Goal: Task Accomplishment & Management: Use online tool/utility

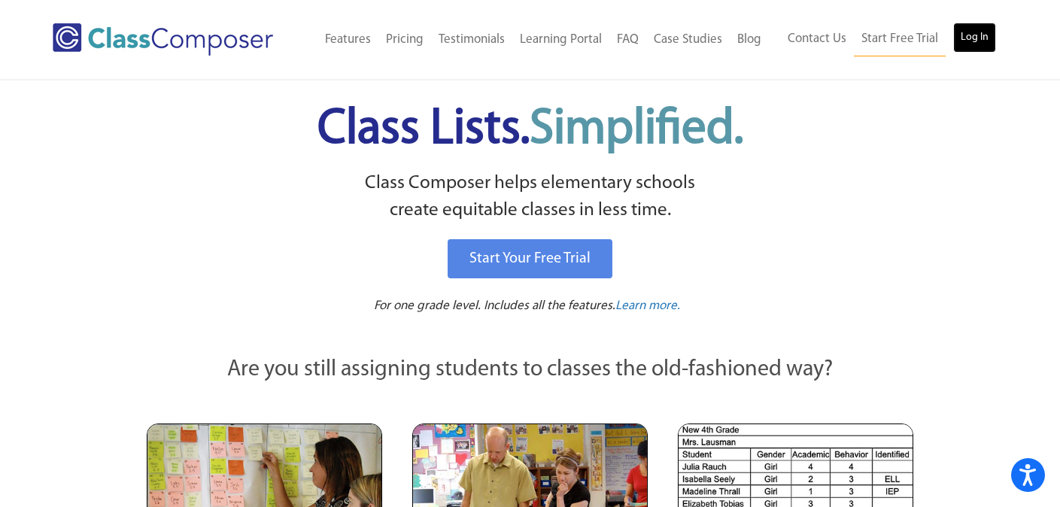
click at [976, 41] on link "Log In" at bounding box center [974, 38] width 43 height 30
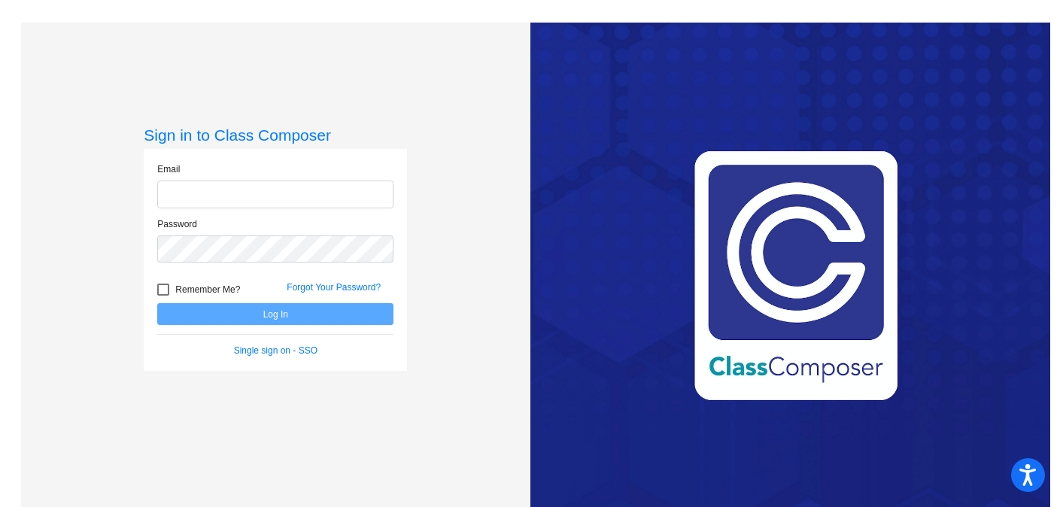
type input "[EMAIL_ADDRESS][DOMAIN_NAME]"
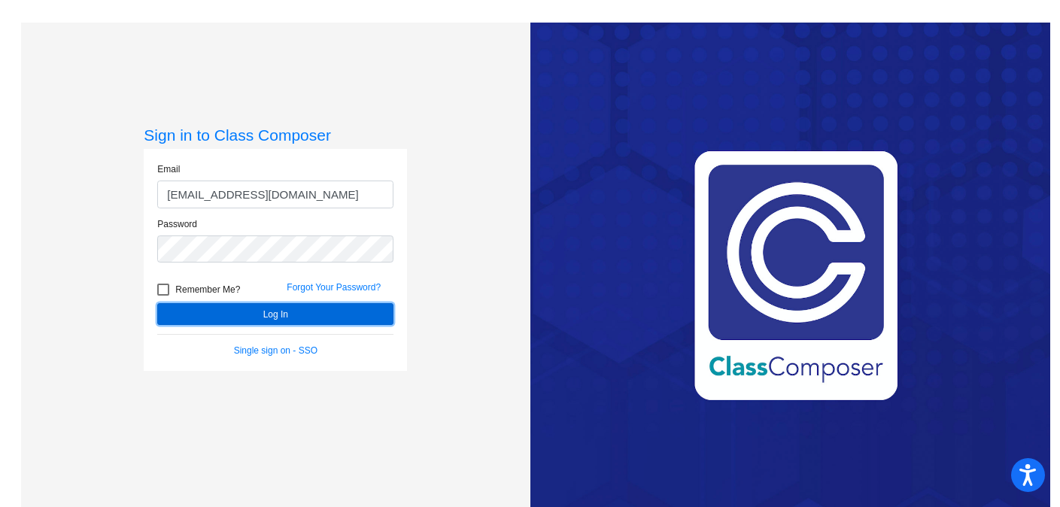
click at [290, 308] on button "Log In" at bounding box center [275, 314] width 236 height 22
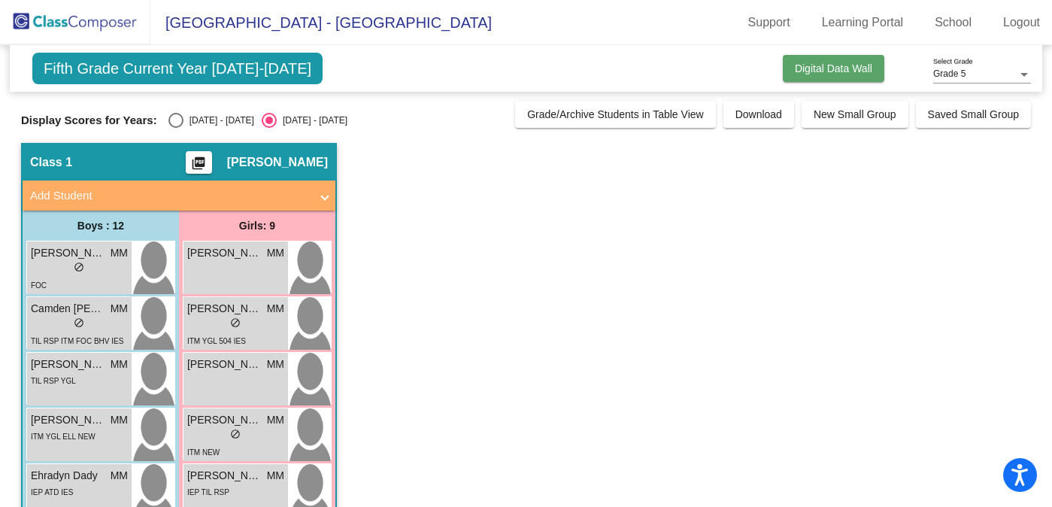
click at [809, 72] on span "Digital Data Wall" at bounding box center [833, 68] width 77 height 12
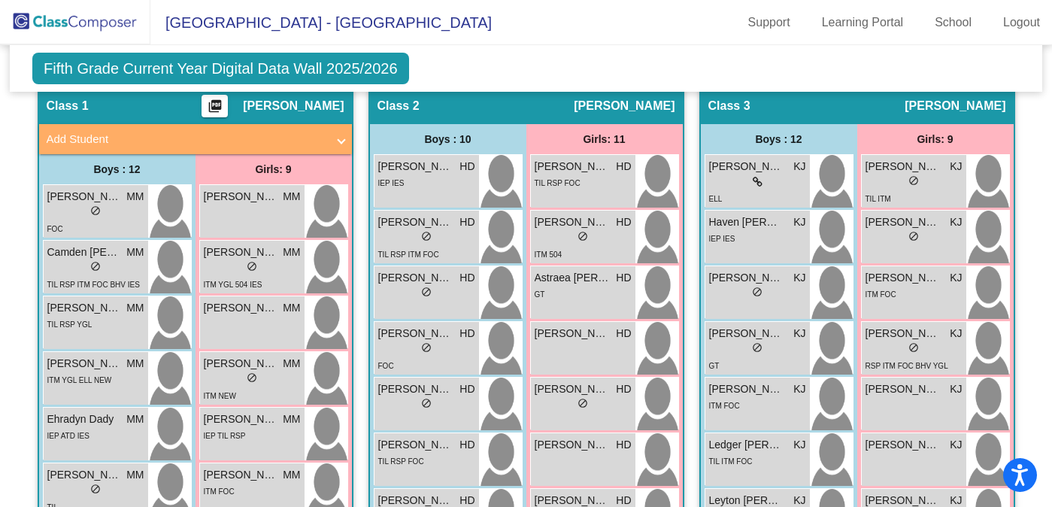
scroll to position [399, 0]
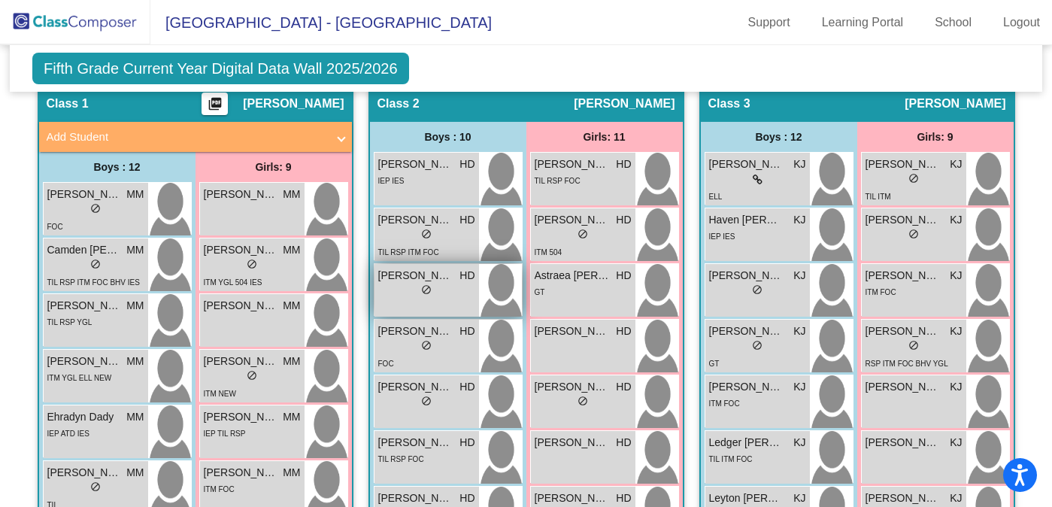
click at [432, 289] on span "do_not_disturb_alt" at bounding box center [426, 289] width 11 height 11
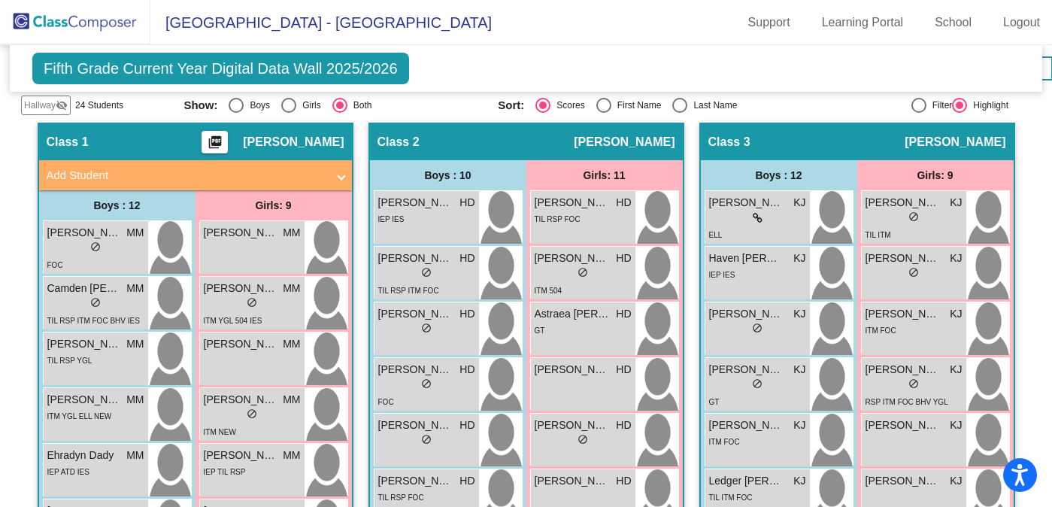
scroll to position [363, 0]
